Goal: Information Seeking & Learning: Check status

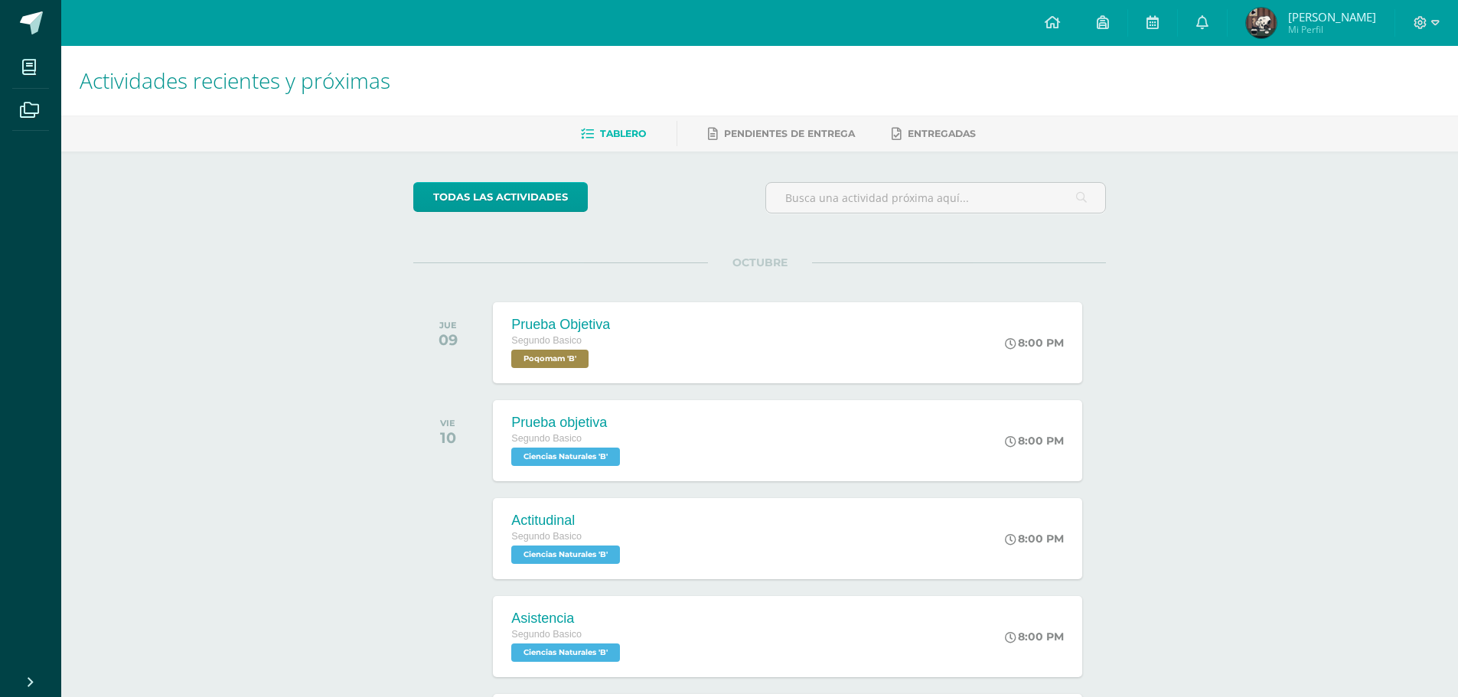
scroll to position [272, 0]
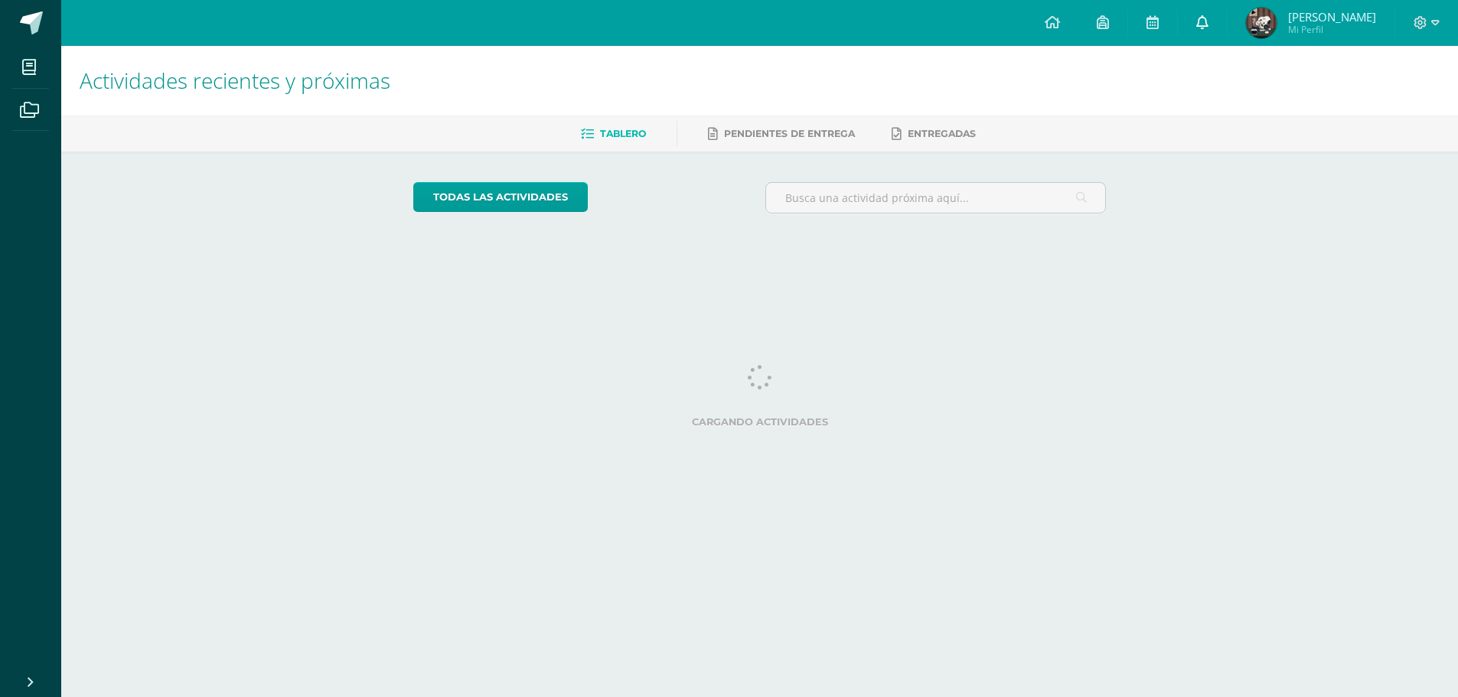
click at [1226, 18] on link at bounding box center [1202, 23] width 49 height 46
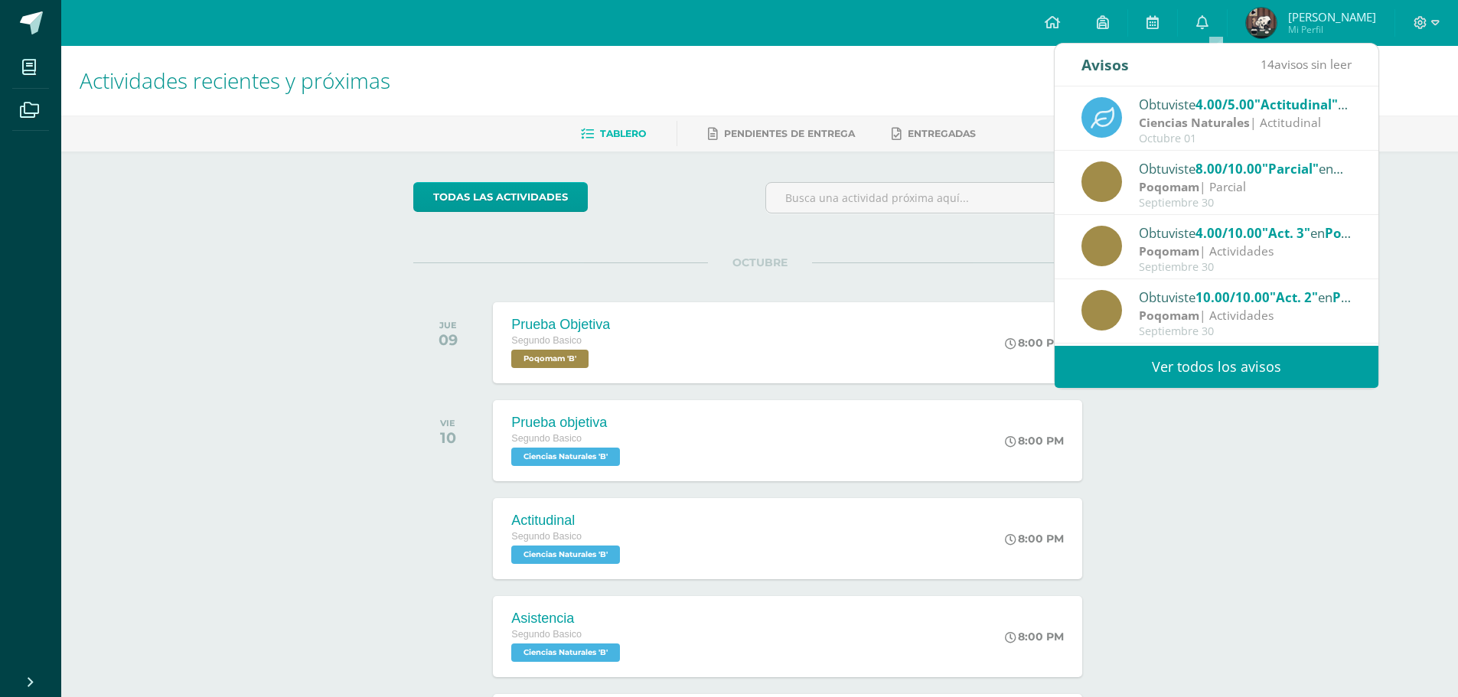
click at [1301, 64] on span "14 avisos sin leer" at bounding box center [1305, 64] width 91 height 17
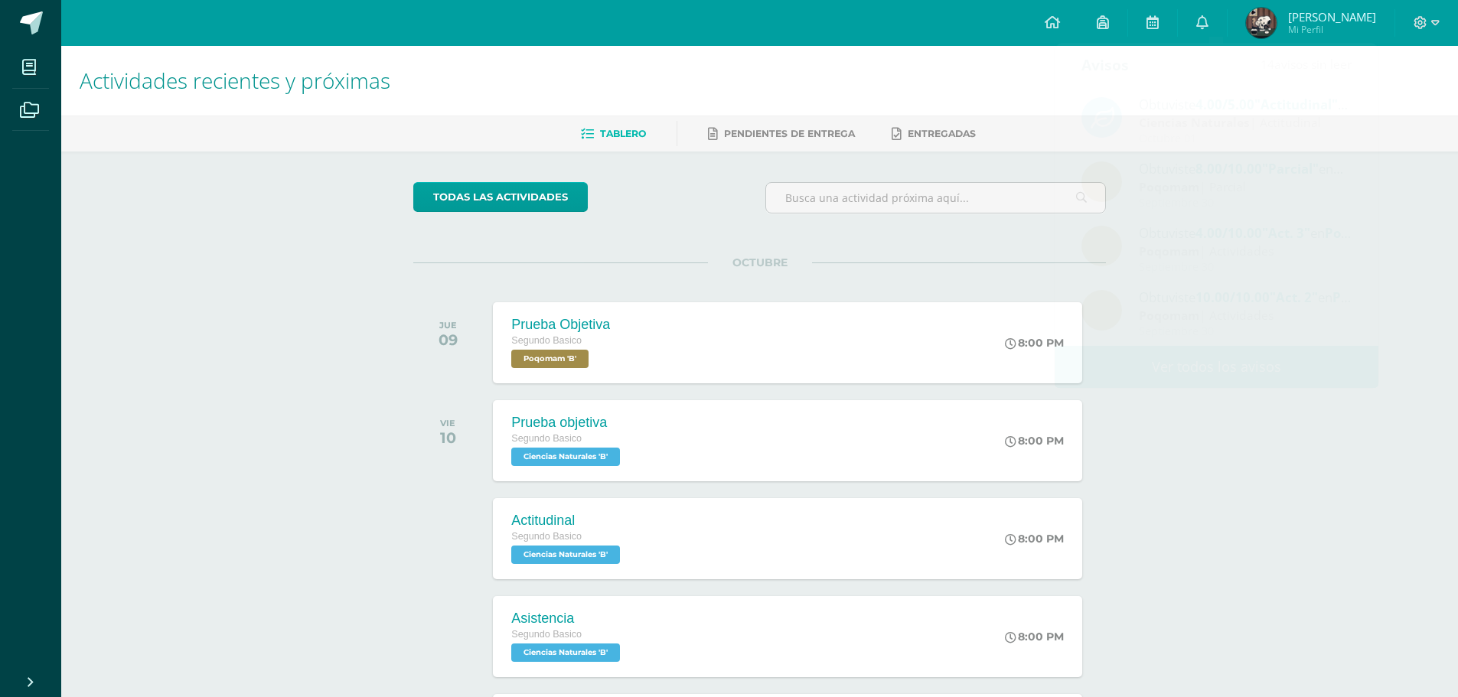
click at [1267, 13] on img at bounding box center [1261, 23] width 31 height 31
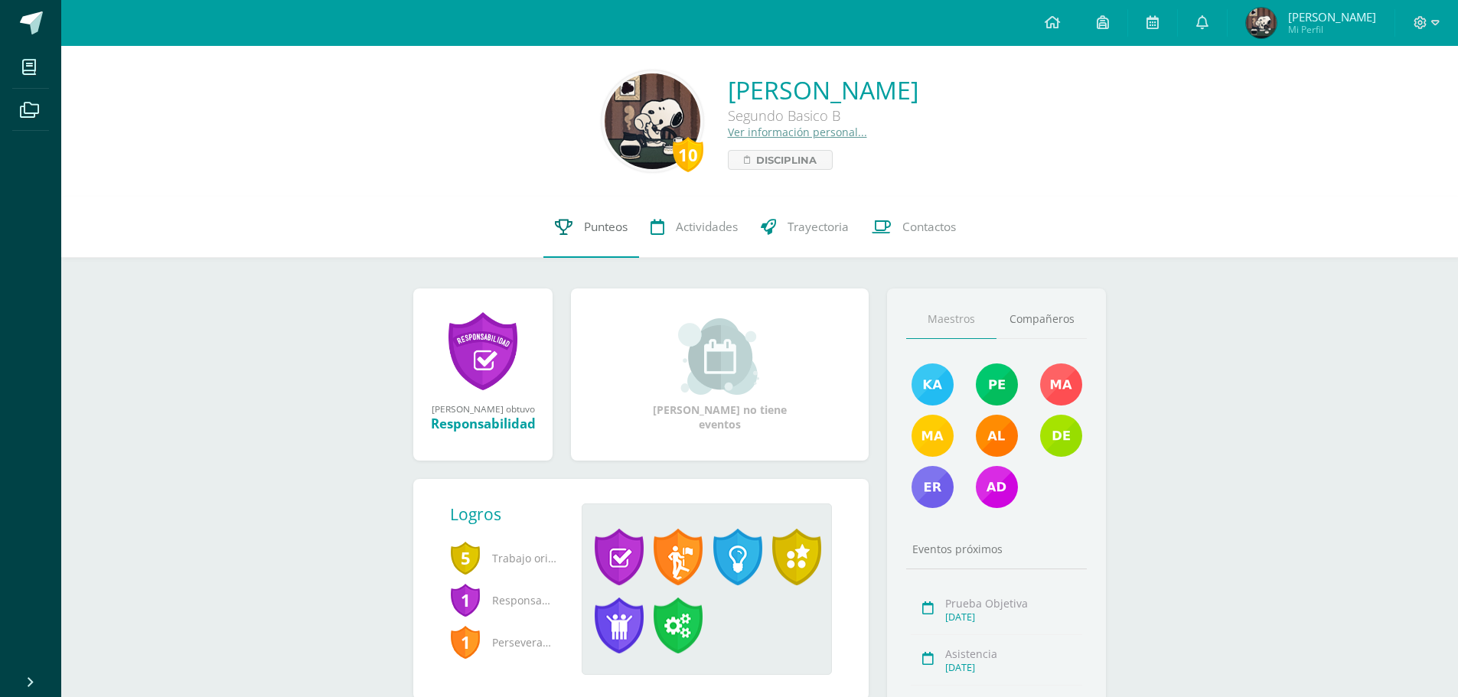
click at [623, 230] on span "Punteos" at bounding box center [606, 227] width 44 height 16
